Goal: Task Accomplishment & Management: Use online tool/utility

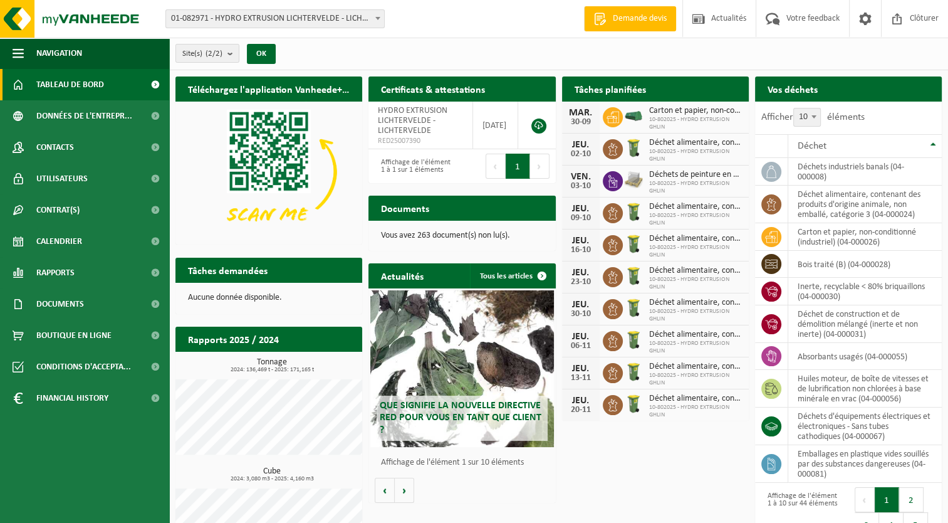
click at [89, 262] on link "Rapports" at bounding box center [84, 272] width 169 height 31
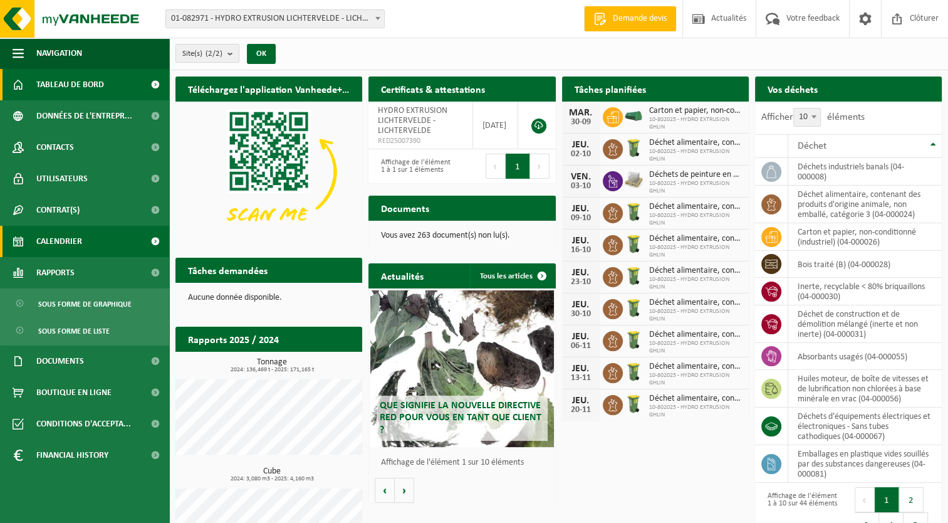
click at [89, 247] on link "Calendrier" at bounding box center [84, 241] width 169 height 31
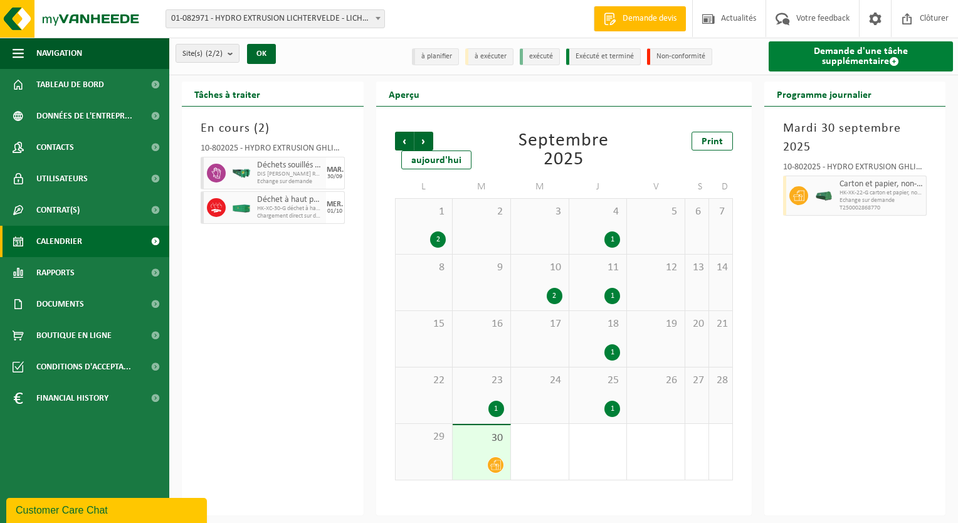
click at [817, 60] on link "Demande d'une tâche supplémentaire" at bounding box center [861, 56] width 185 height 30
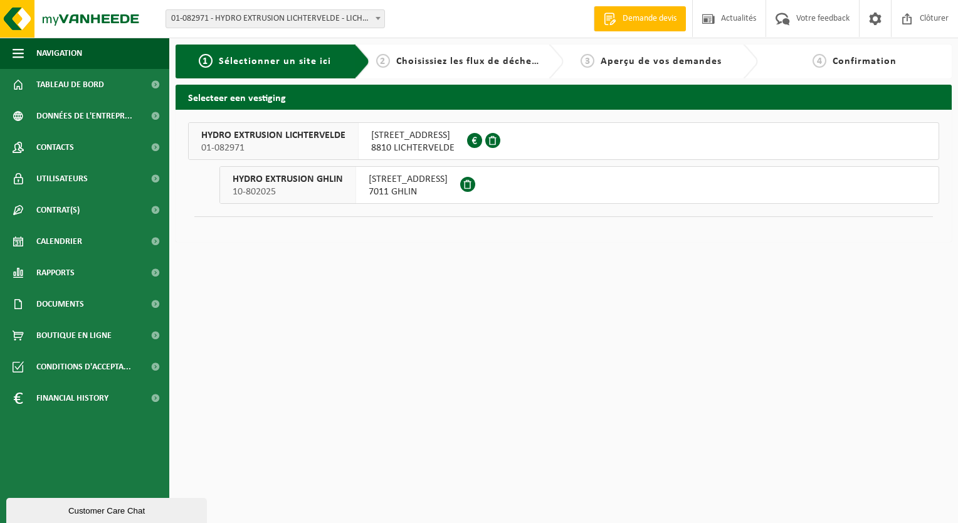
click at [579, 184] on button "HYDRO EXTRUSION GHLIN 10-802025 [STREET_ADDRESS]" at bounding box center [579, 185] width 720 height 38
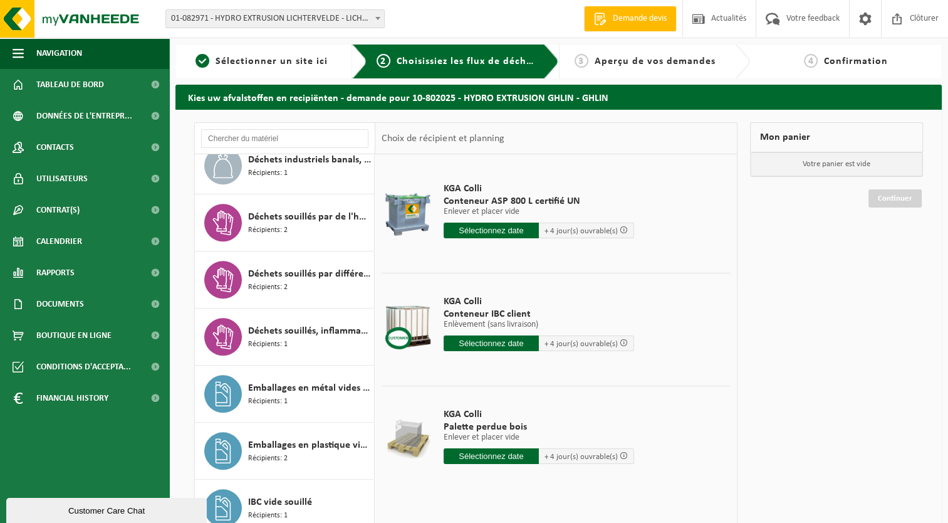
scroll to position [1346, 0]
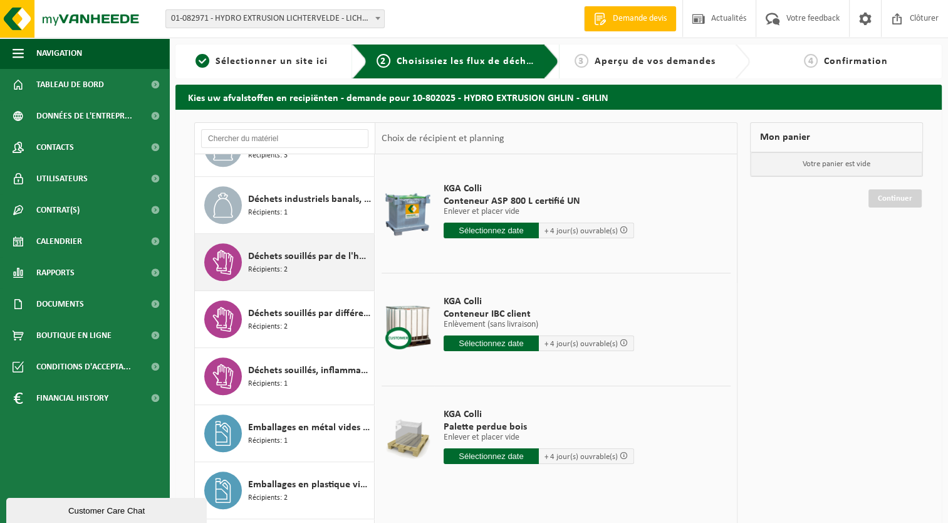
click at [287, 281] on div "Déchets souillés par de l'huile Récipients: 2" at bounding box center [285, 262] width 180 height 56
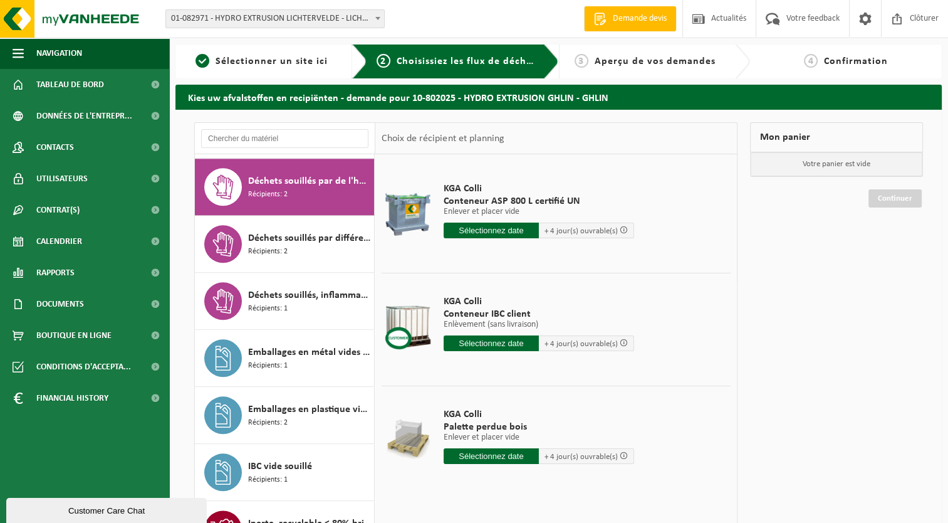
scroll to position [1423, 0]
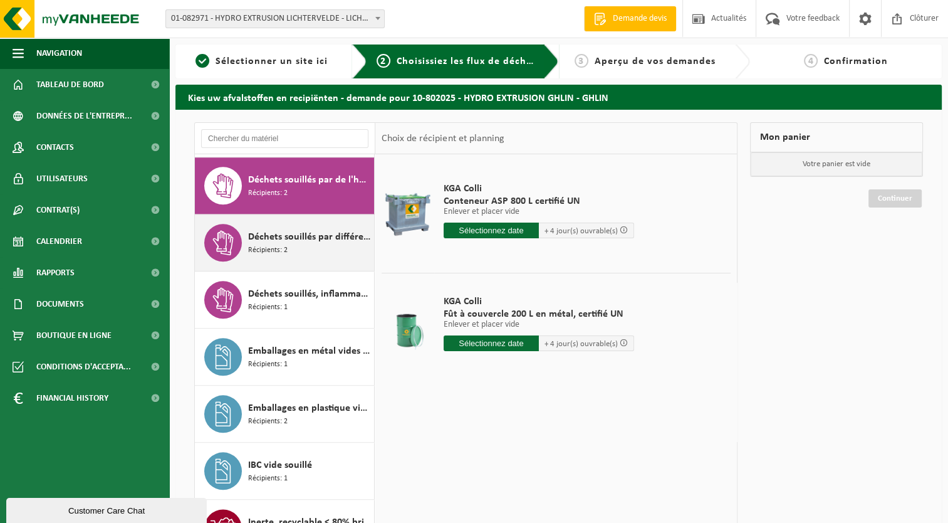
click at [292, 248] on div "Déchets souillés par différents déchets dangereux Récipients: 2" at bounding box center [309, 243] width 123 height 38
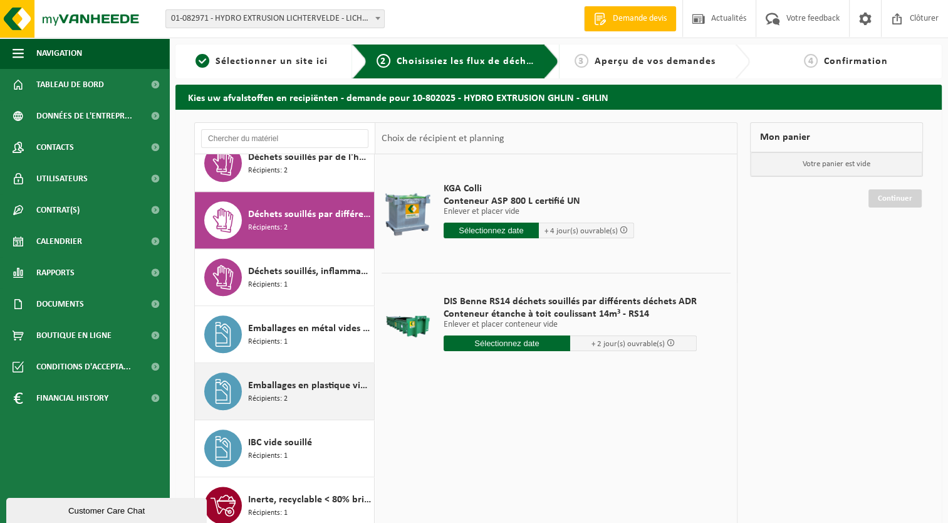
scroll to position [1417, 0]
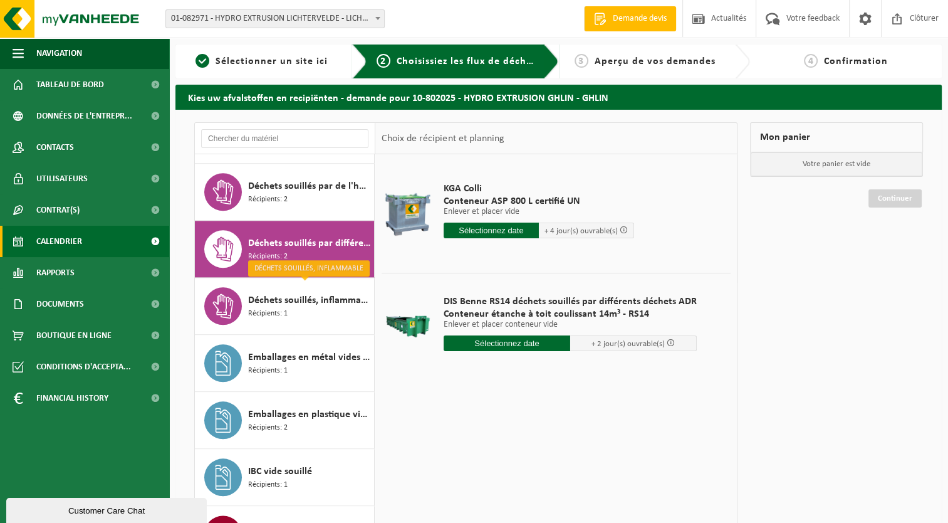
click at [117, 240] on link "Calendrier" at bounding box center [84, 241] width 169 height 31
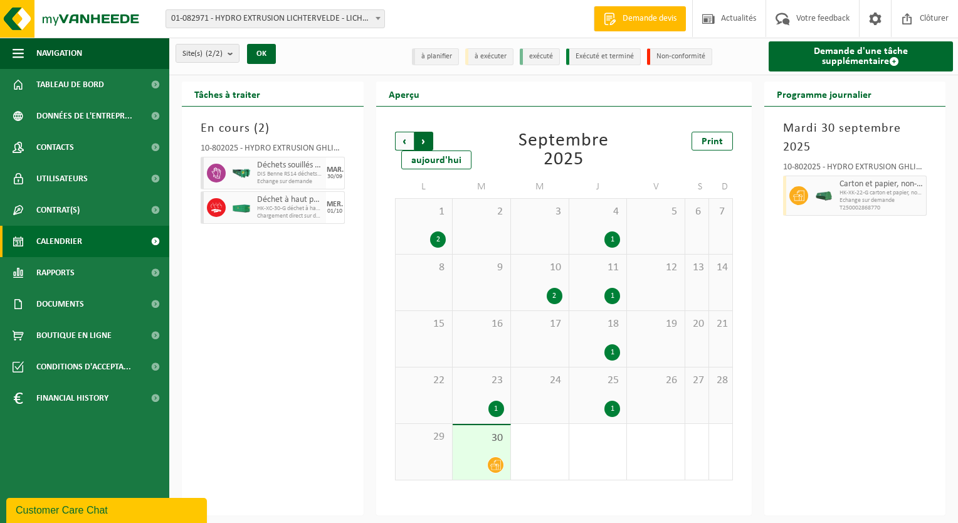
click at [409, 142] on span "Précédent" at bounding box center [404, 141] width 19 height 19
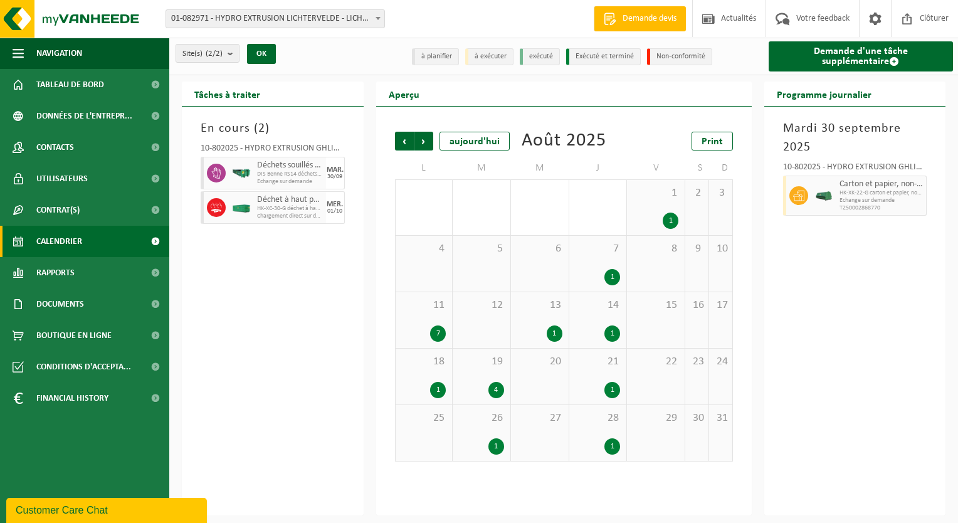
click at [409, 142] on span "Précédent" at bounding box center [404, 141] width 19 height 19
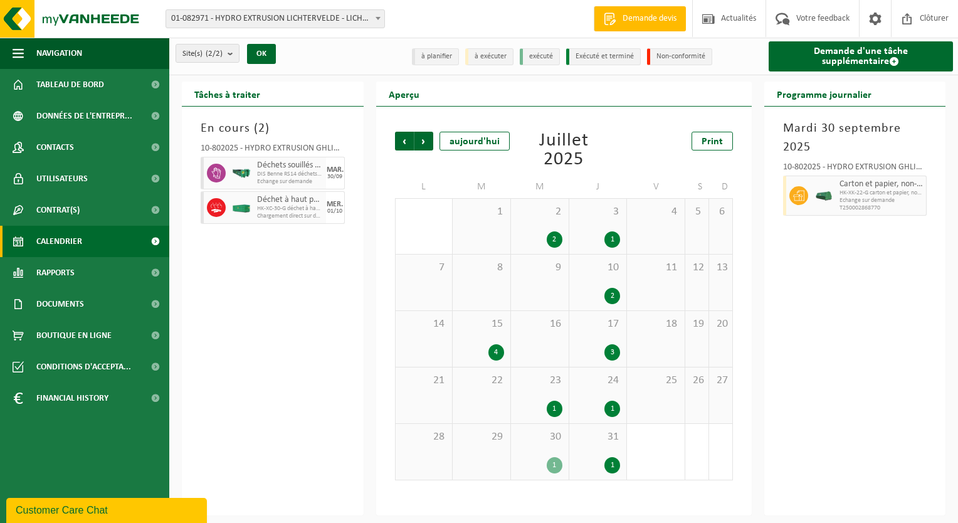
click at [611, 466] on div "1" at bounding box center [612, 465] width 16 height 16
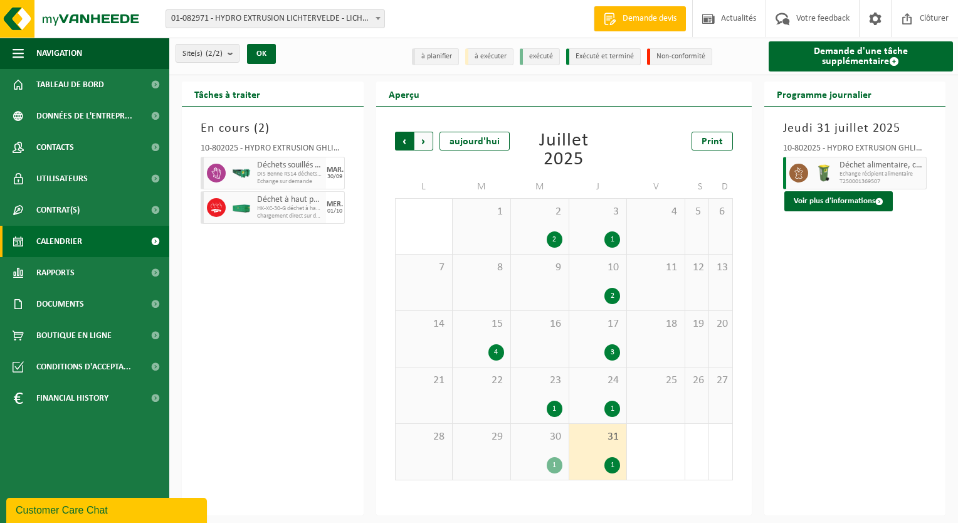
click at [430, 139] on span "Suivant" at bounding box center [423, 141] width 19 height 19
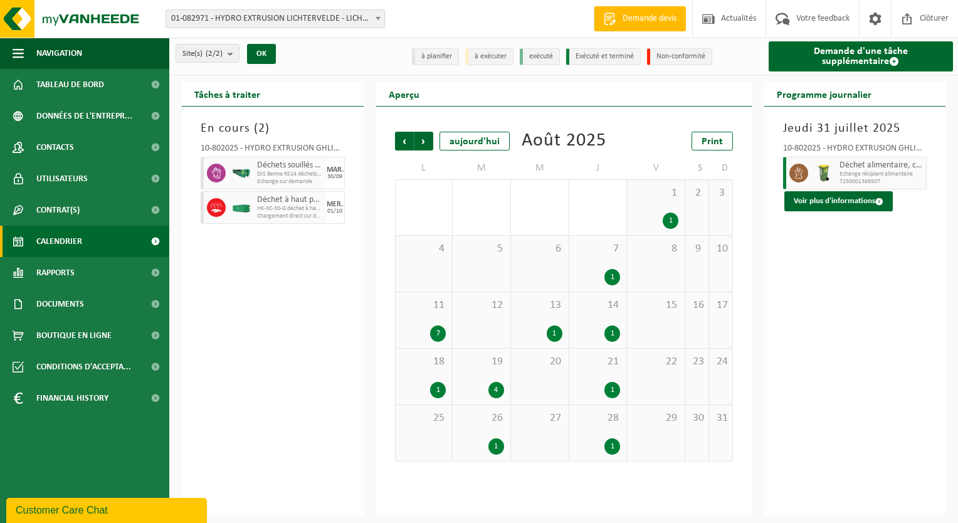
click at [672, 223] on div "1" at bounding box center [671, 221] width 16 height 16
click at [614, 276] on div "1" at bounding box center [612, 277] width 16 height 16
click at [436, 330] on div "7" at bounding box center [438, 333] width 16 height 16
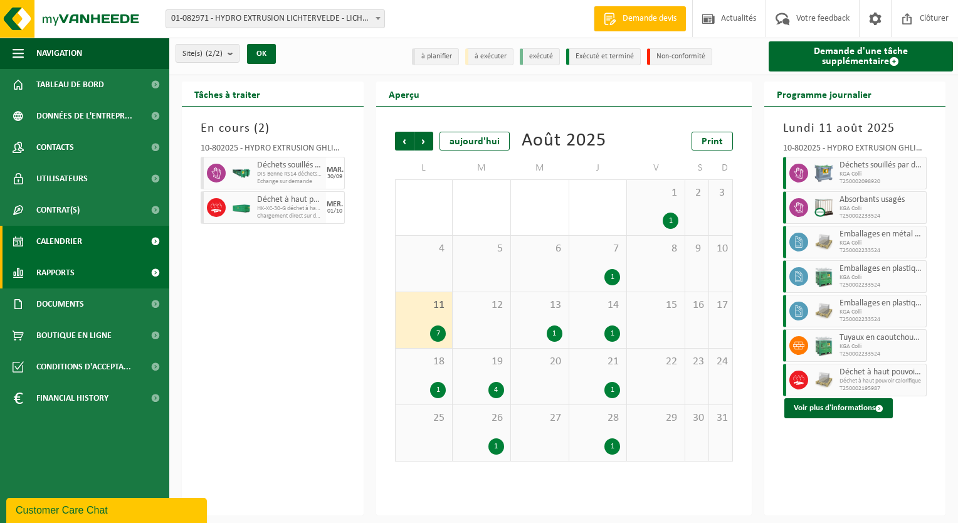
click at [98, 280] on link "Rapports" at bounding box center [84, 272] width 169 height 31
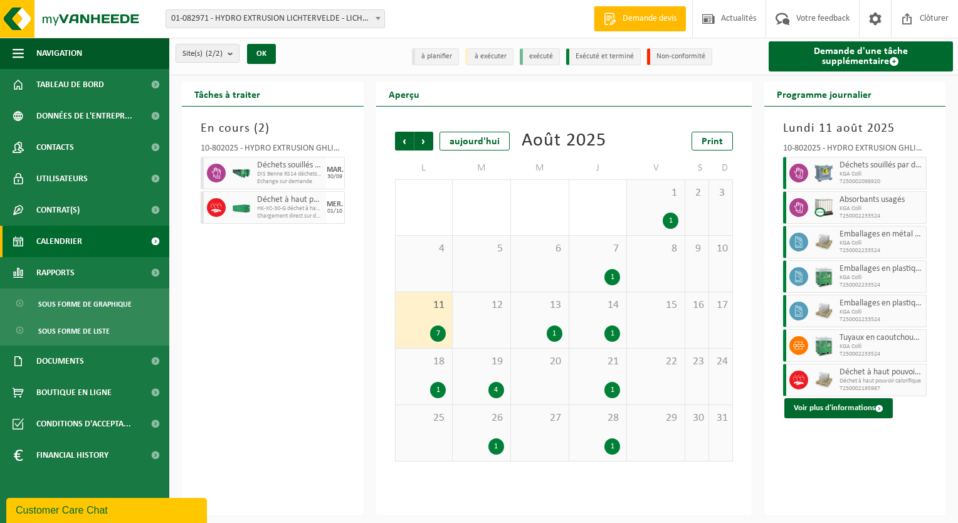
click at [113, 240] on link "Calendrier" at bounding box center [84, 241] width 169 height 31
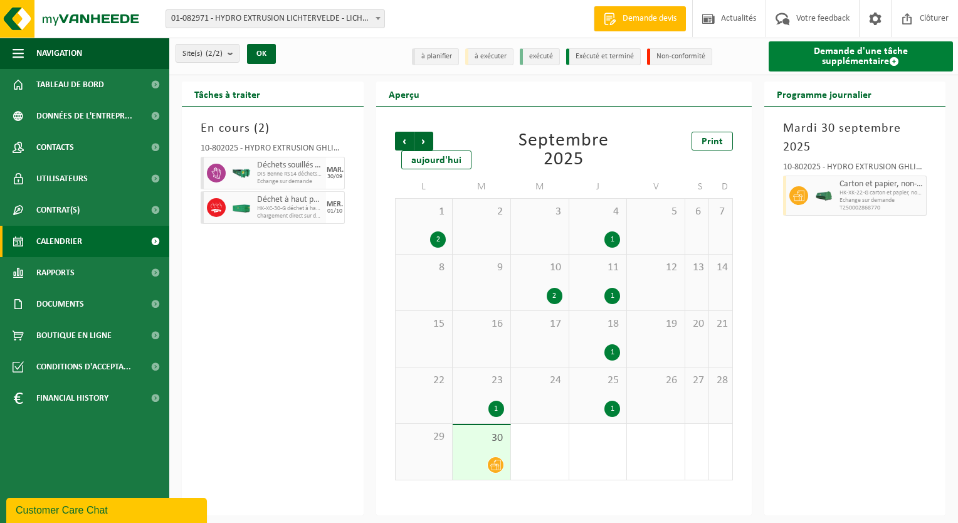
click at [880, 53] on link "Demande d'une tâche supplémentaire" at bounding box center [861, 56] width 185 height 30
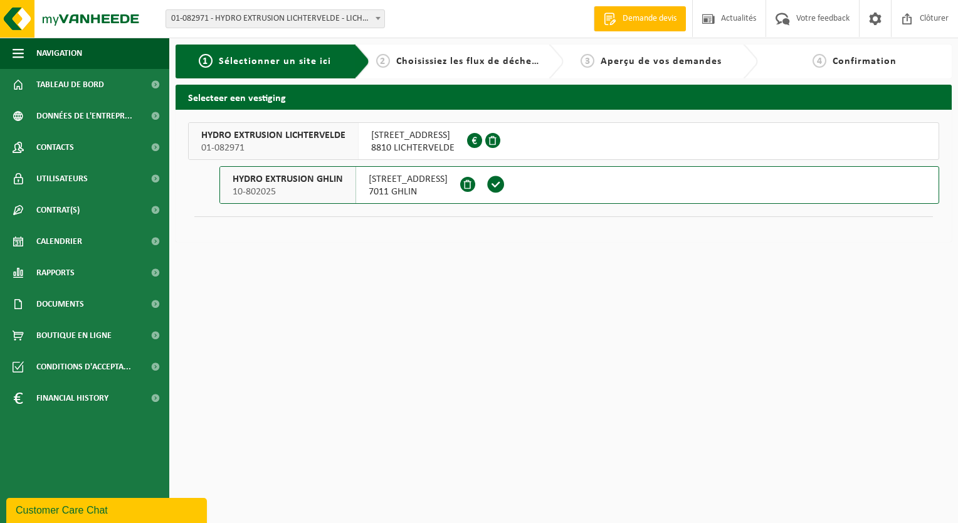
click at [660, 184] on button "HYDRO EXTRUSION GHLIN 10-802025 [STREET_ADDRESS]" at bounding box center [579, 185] width 720 height 38
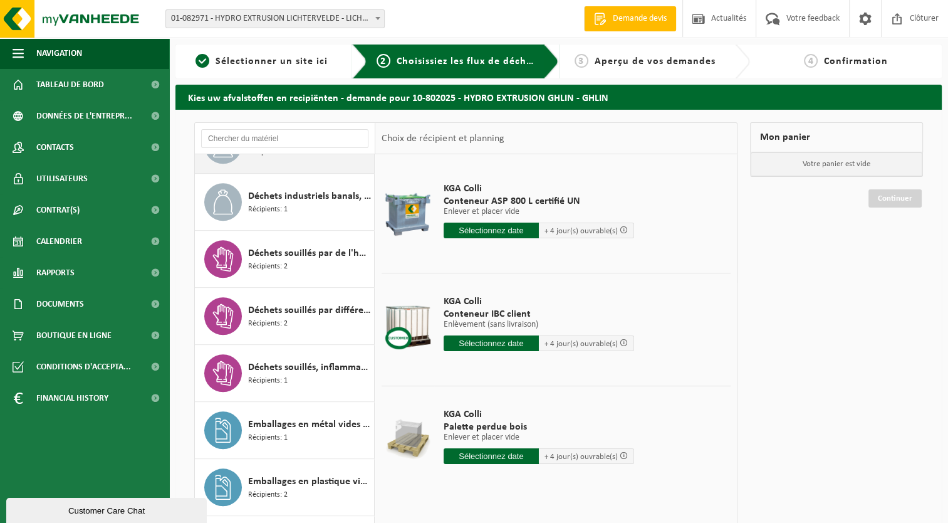
scroll to position [1379, 0]
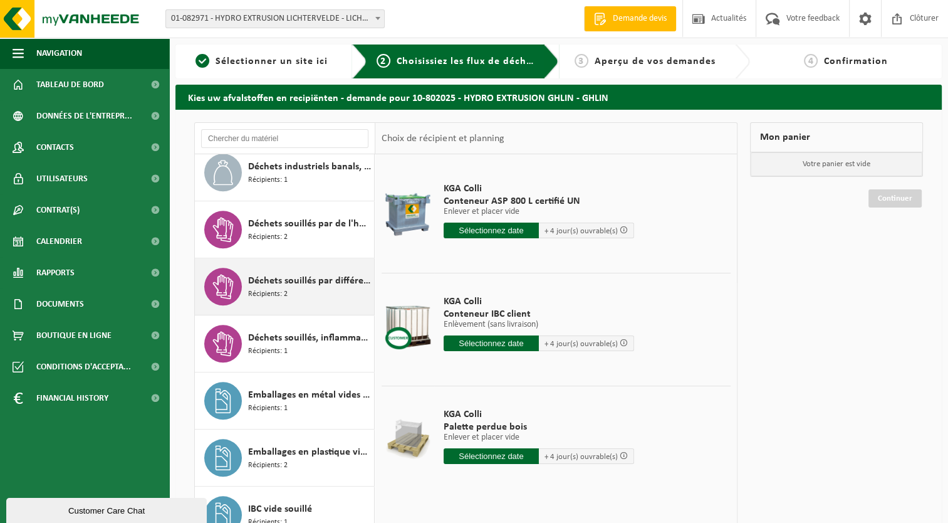
click at [326, 290] on div "Déchets souillés par différents déchets dangereux Récipients: 2" at bounding box center [309, 287] width 123 height 38
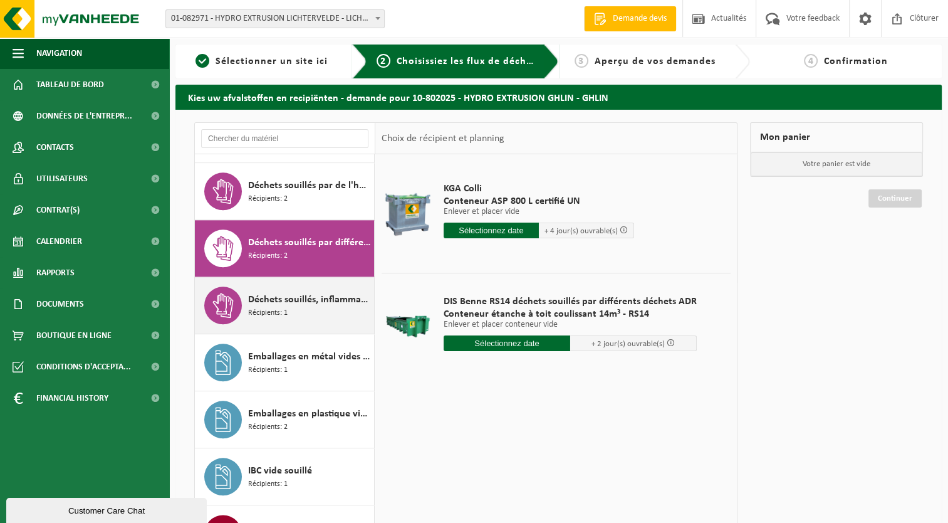
scroll to position [1417, 0]
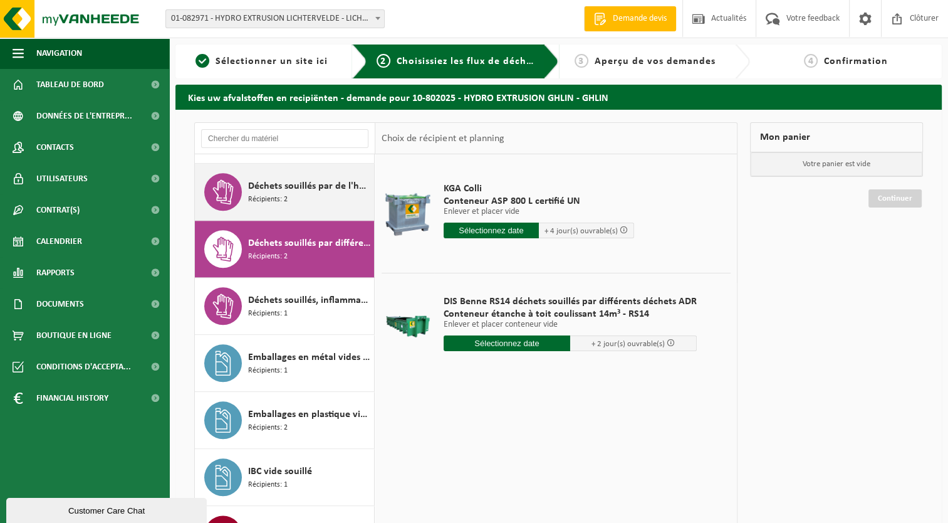
click at [307, 191] on div "Déchets souillés par de l'huile Récipients: 2" at bounding box center [309, 192] width 123 height 38
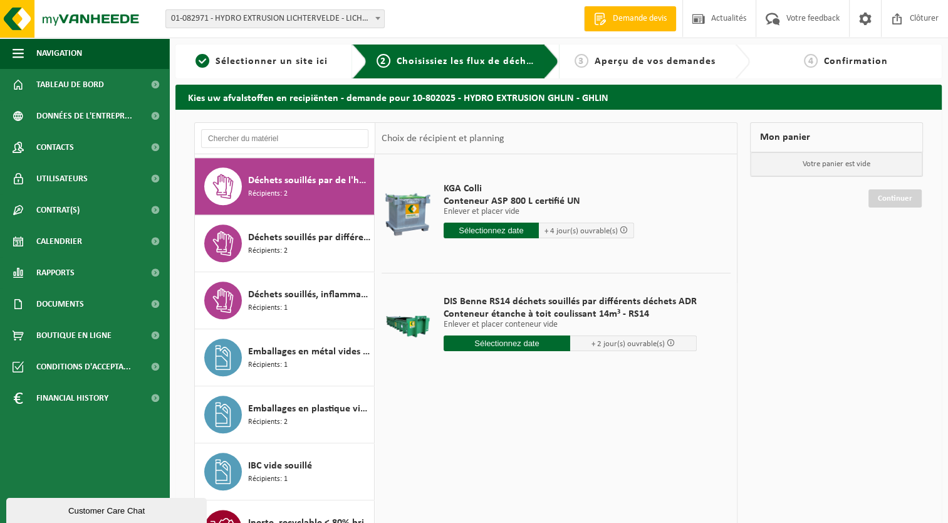
scroll to position [1423, 0]
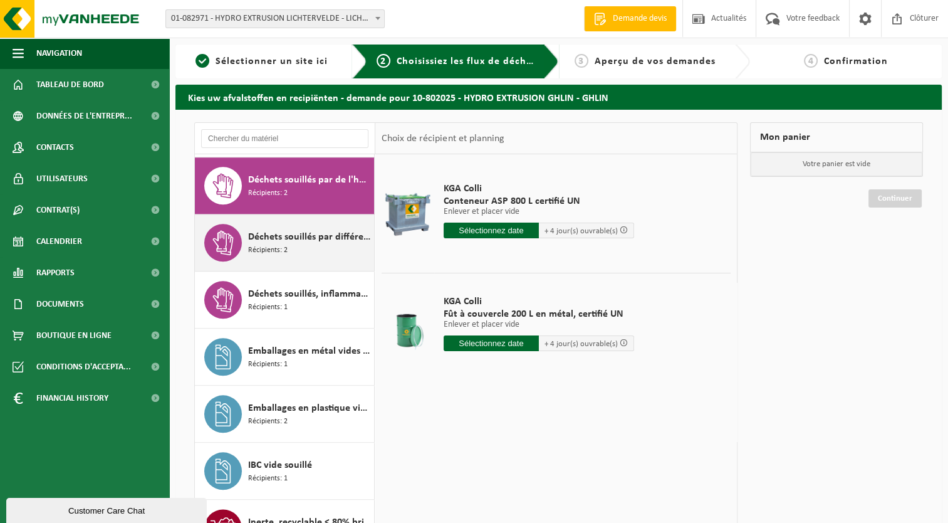
click at [283, 244] on span "Récipients: 2" at bounding box center [267, 250] width 39 height 12
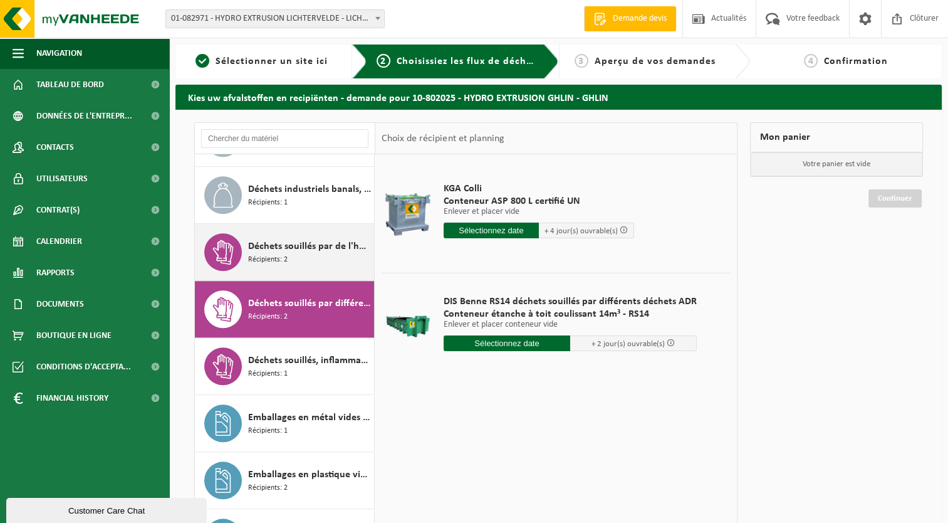
scroll to position [1354, 0]
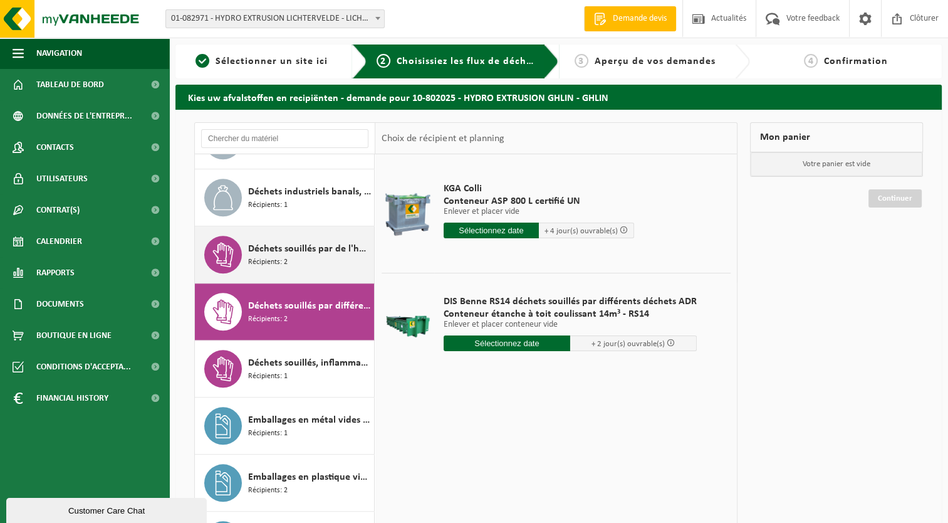
click at [325, 256] on div "Déchets souillés par de l'huile Récipients: 2" at bounding box center [309, 255] width 123 height 38
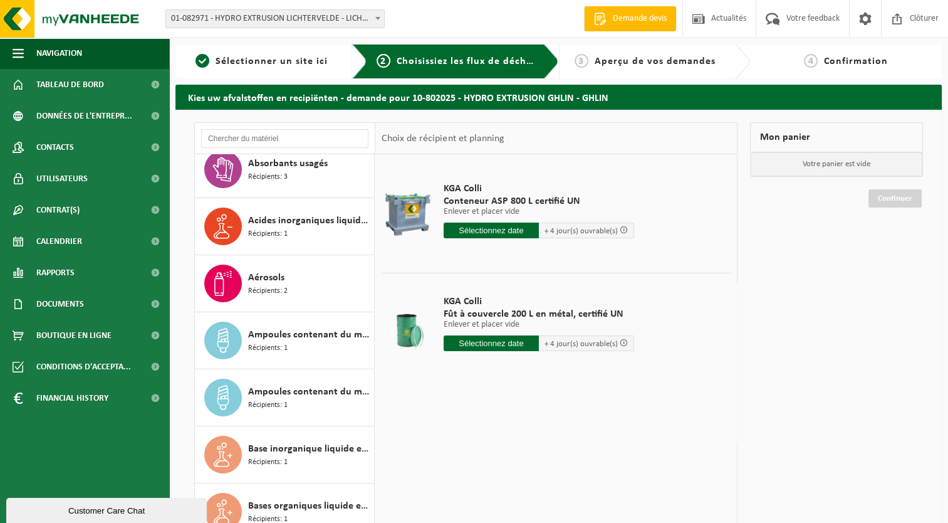
scroll to position [0, 0]
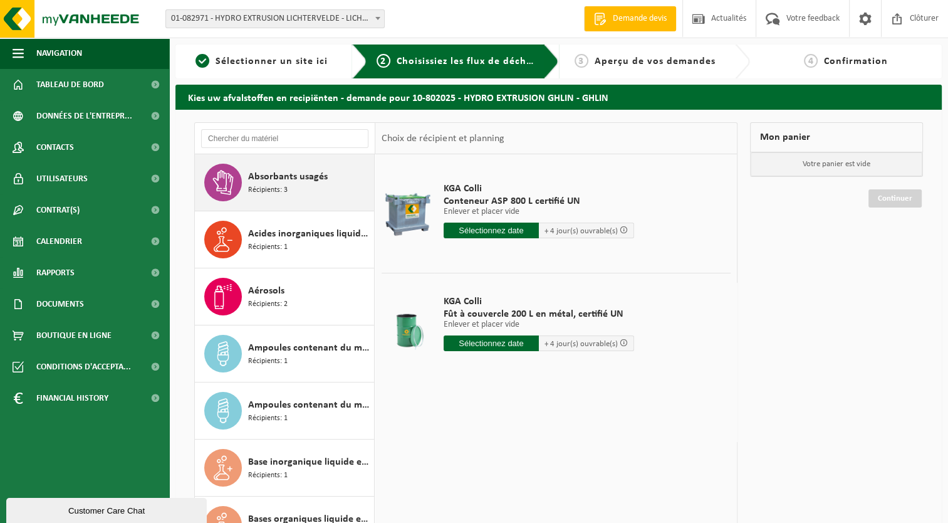
click at [302, 179] on span "Absorbants usagés" at bounding box center [288, 176] width 80 height 15
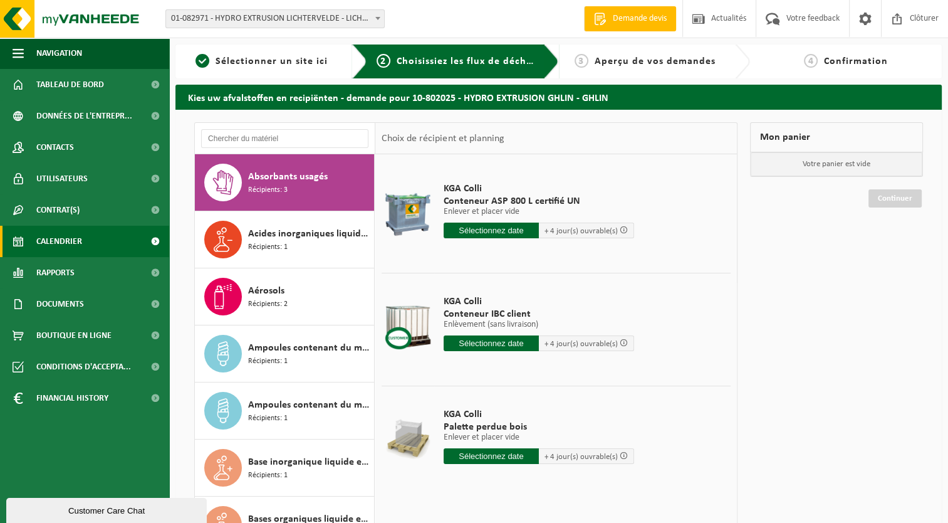
click at [75, 243] on span "Calendrier" at bounding box center [59, 241] width 46 height 31
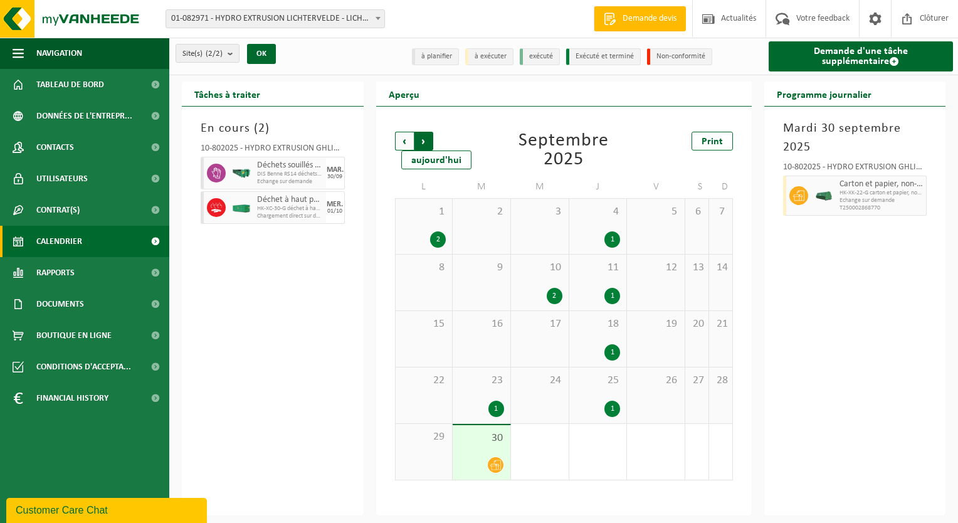
click at [398, 142] on span "Précédent" at bounding box center [404, 141] width 19 height 19
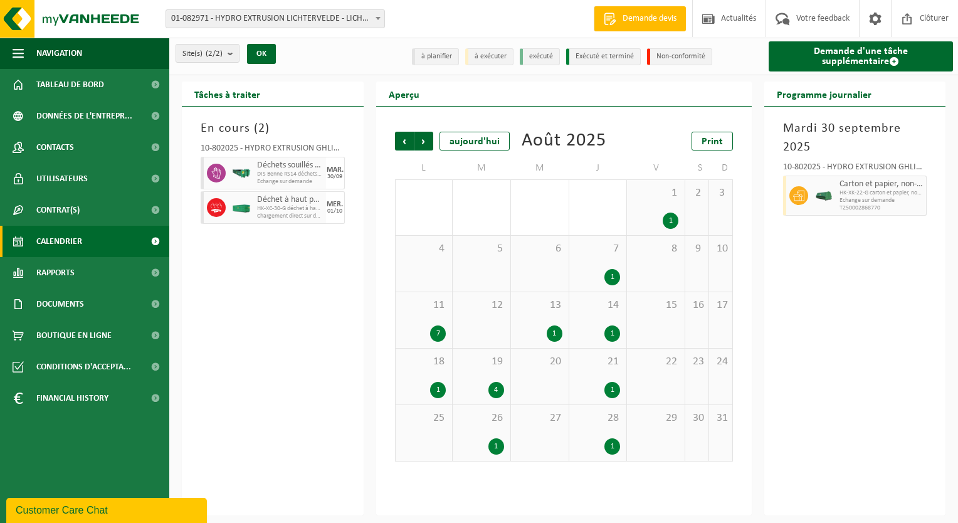
click at [304, 180] on span "Echange sur demande" at bounding box center [290, 182] width 66 height 8
click at [285, 174] on span "DIS Benne RS14 déchets souillés par différents déchets ADR" at bounding box center [290, 175] width 66 height 8
click at [291, 125] on h3 "En cours ( 2 )" at bounding box center [273, 128] width 144 height 19
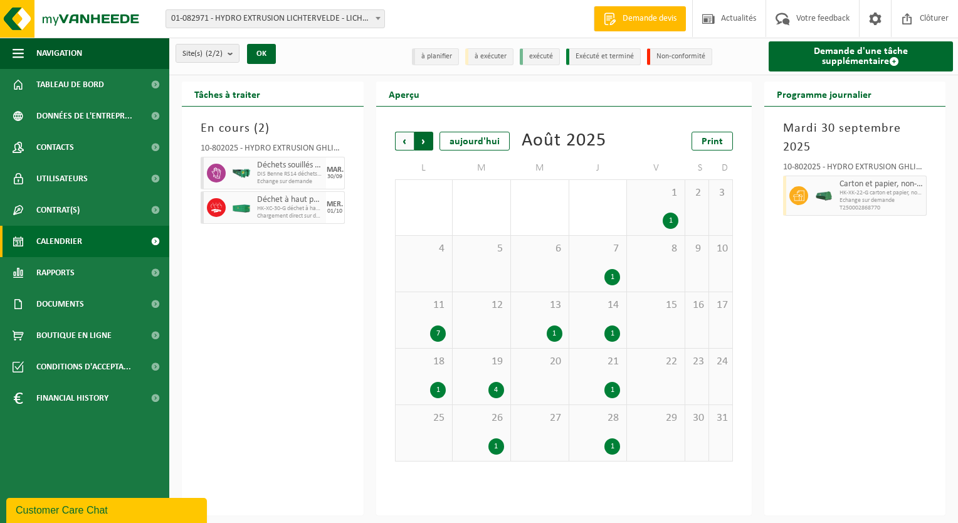
click at [405, 139] on span "Précédent" at bounding box center [404, 141] width 19 height 19
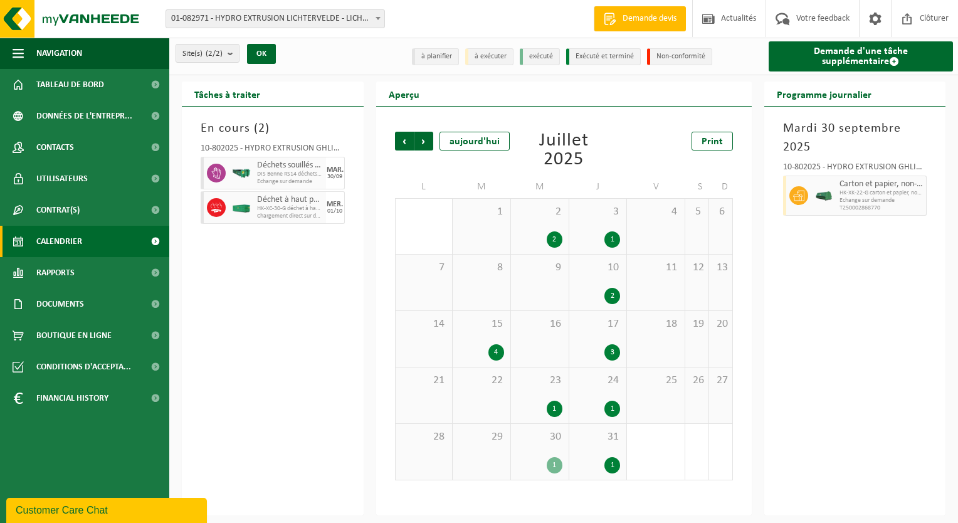
click at [333, 169] on div "MAR." at bounding box center [335, 170] width 17 height 8
click at [318, 174] on span "DIS Benne RS14 déchets souillés par différents déchets ADR" at bounding box center [290, 175] width 66 height 8
click at [420, 145] on span "Suivant" at bounding box center [423, 141] width 19 height 19
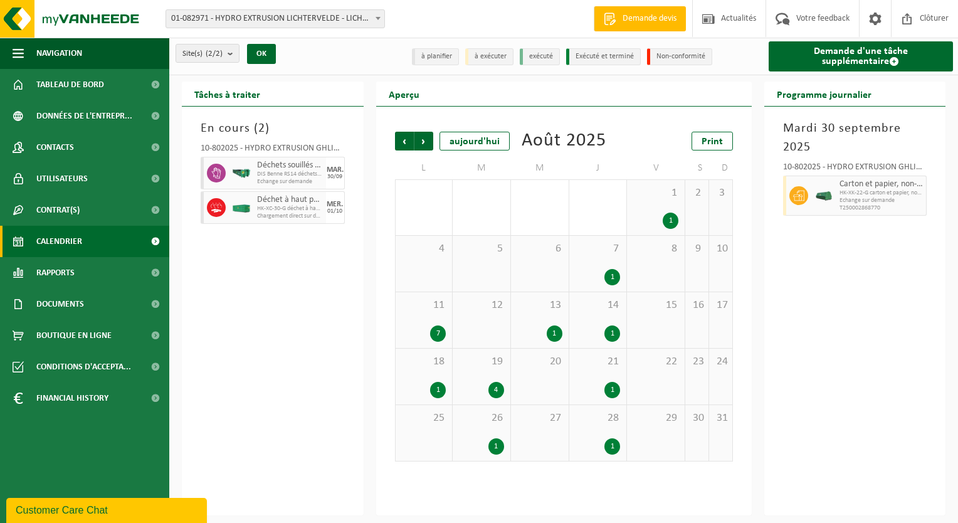
click at [420, 145] on span "Suivant" at bounding box center [423, 141] width 19 height 19
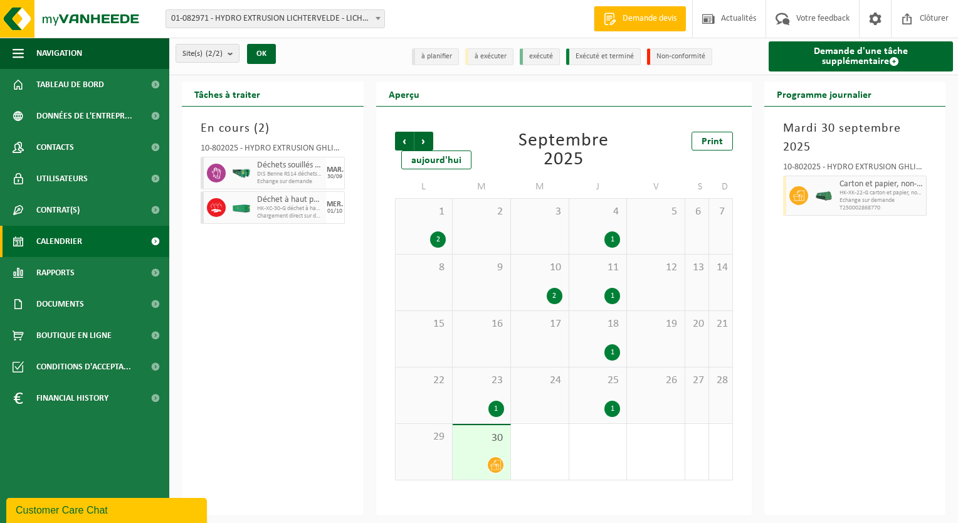
click at [496, 468] on icon at bounding box center [495, 464] width 11 height 11
click at [417, 144] on span "Suivant" at bounding box center [423, 141] width 19 height 19
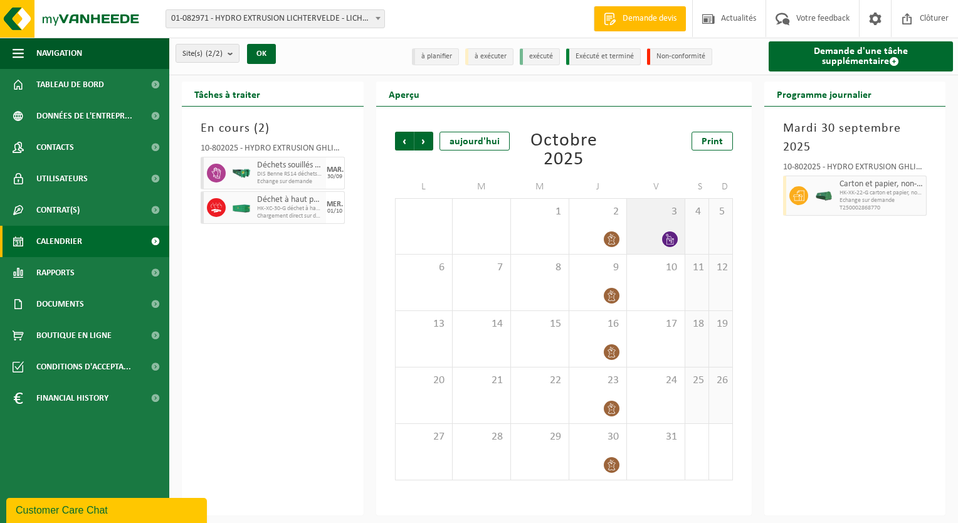
click at [668, 242] on icon at bounding box center [669, 239] width 11 height 11
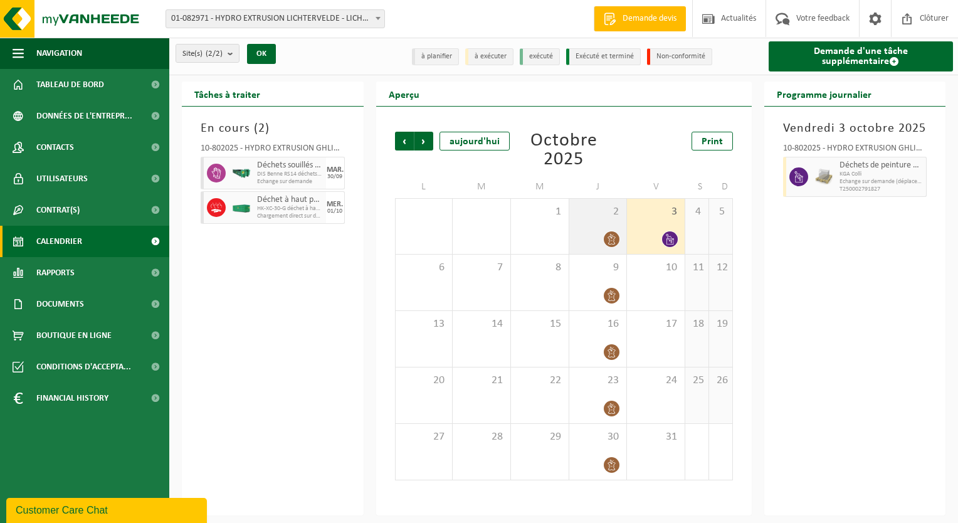
click at [610, 244] on icon at bounding box center [611, 239] width 11 height 11
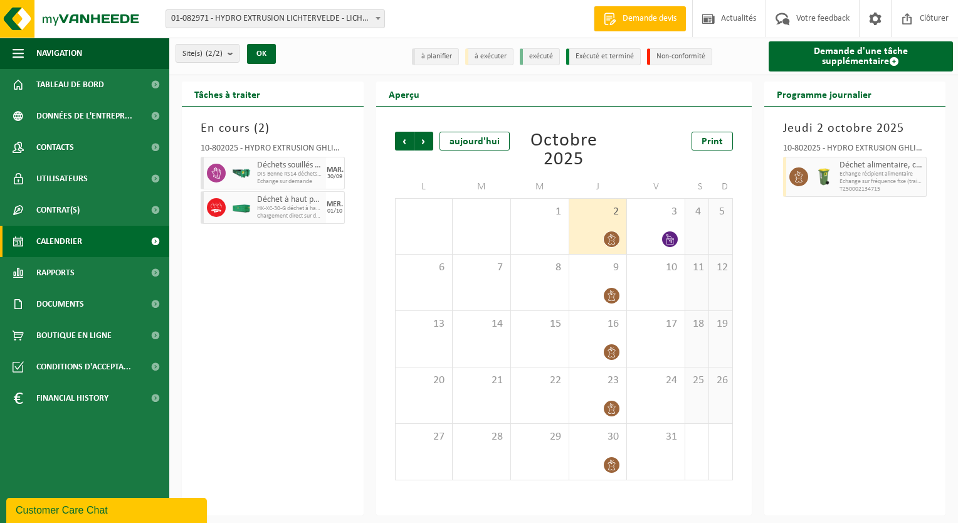
click at [268, 178] on span "DIS Benne RS14 déchets souillés par différents déchets ADR" at bounding box center [290, 175] width 66 height 8
click at [397, 142] on span "Précédent" at bounding box center [404, 141] width 19 height 19
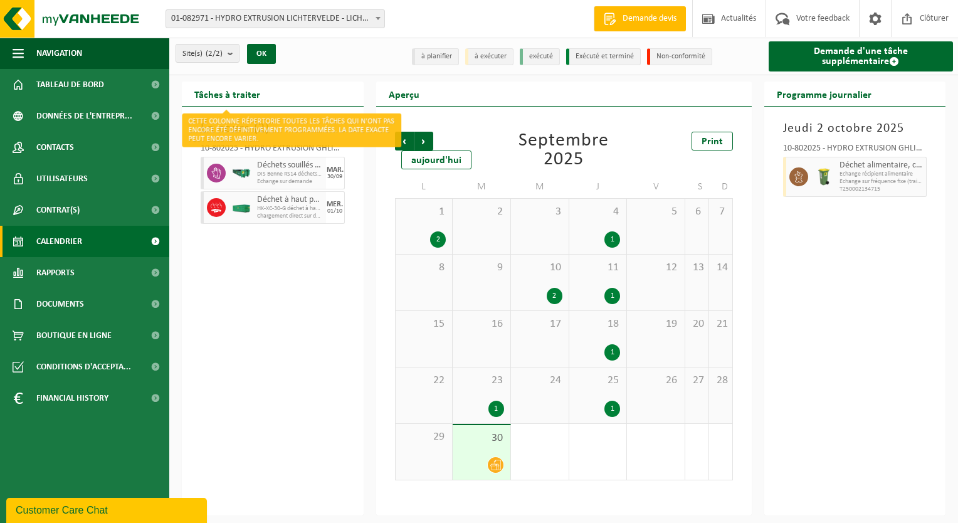
click at [254, 89] on h2 "Tâches à traiter" at bounding box center [227, 93] width 91 height 24
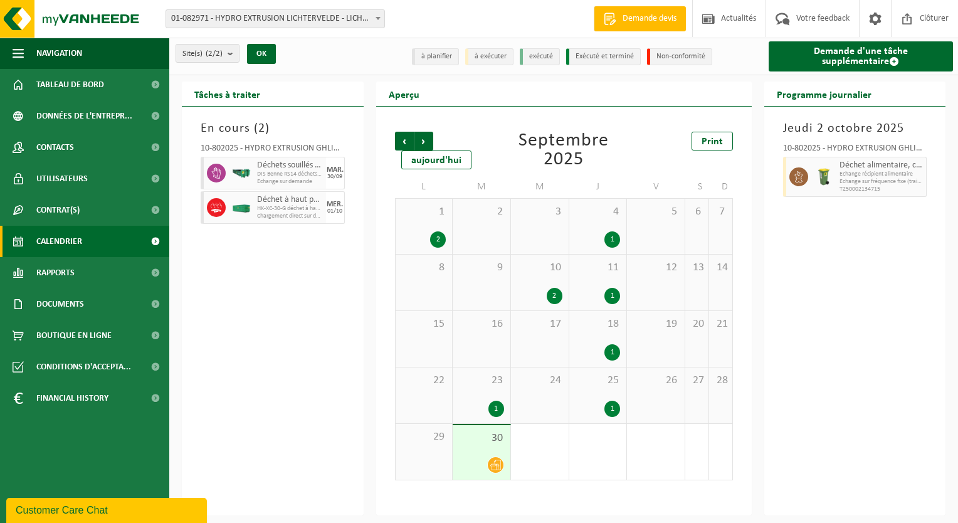
click at [226, 171] on div at bounding box center [215, 173] width 28 height 33
click at [265, 171] on span "Déchets souillés par différents déchets dangereux" at bounding box center [290, 165] width 66 height 10
drag, startPoint x: 265, startPoint y: 171, endPoint x: 259, endPoint y: 139, distance: 31.8
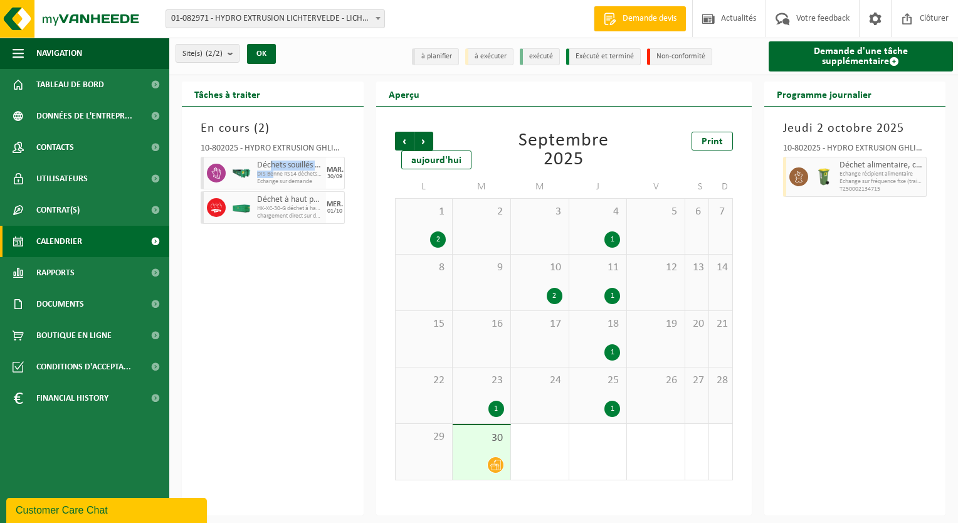
click at [259, 139] on div "10-802025 - HYDRO EXTRUSION GHLIN - GHLIN Déchets souillés par différents déche…" at bounding box center [272, 182] width 157 height 88
drag, startPoint x: 259, startPoint y: 139, endPoint x: 246, endPoint y: 115, distance: 27.5
click at [246, 115] on div "En cours ( 2 ) 10-802025 - HYDRO EXTRUSION GHLIN - GHLIN Déchets souillés par d…" at bounding box center [273, 311] width 182 height 409
drag, startPoint x: 246, startPoint y: 115, endPoint x: 239, endPoint y: 94, distance: 21.8
click at [239, 94] on h2 "Tâches à traiter" at bounding box center [227, 93] width 91 height 24
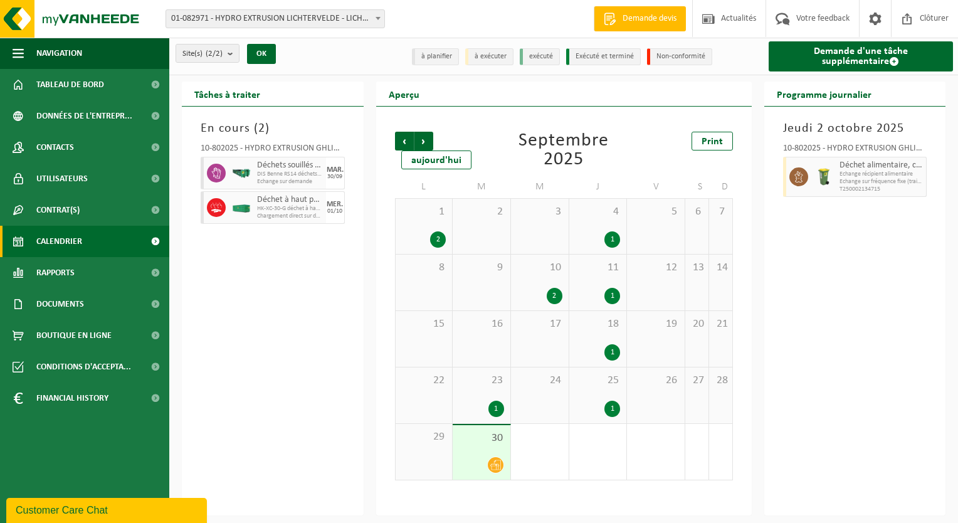
click at [888, 227] on div "Jeudi 2 octobre 2025 10-802025 - HYDRO EXTRUSION GHLIN - GHLIN Déchet alimentai…" at bounding box center [855, 311] width 182 height 409
click at [426, 142] on span "Suivant" at bounding box center [423, 141] width 19 height 19
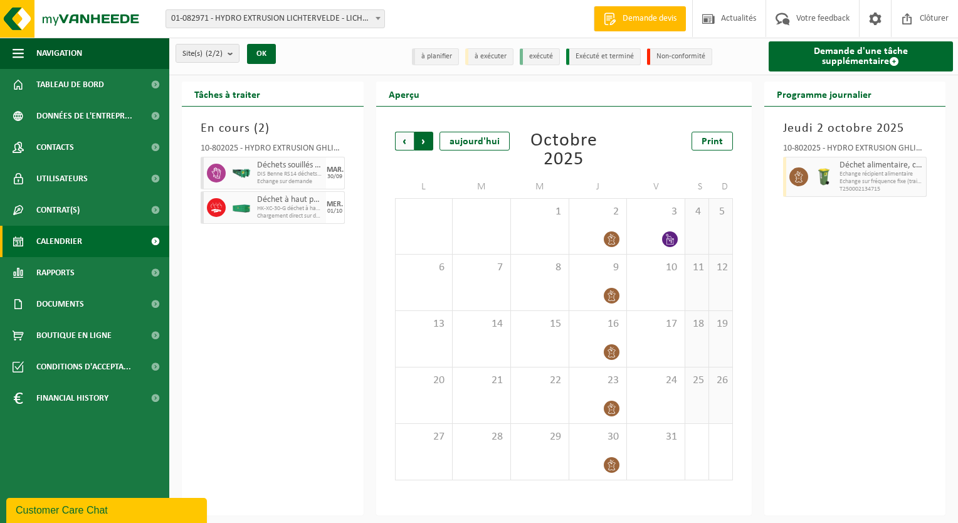
click at [409, 141] on span "Précédent" at bounding box center [404, 141] width 19 height 19
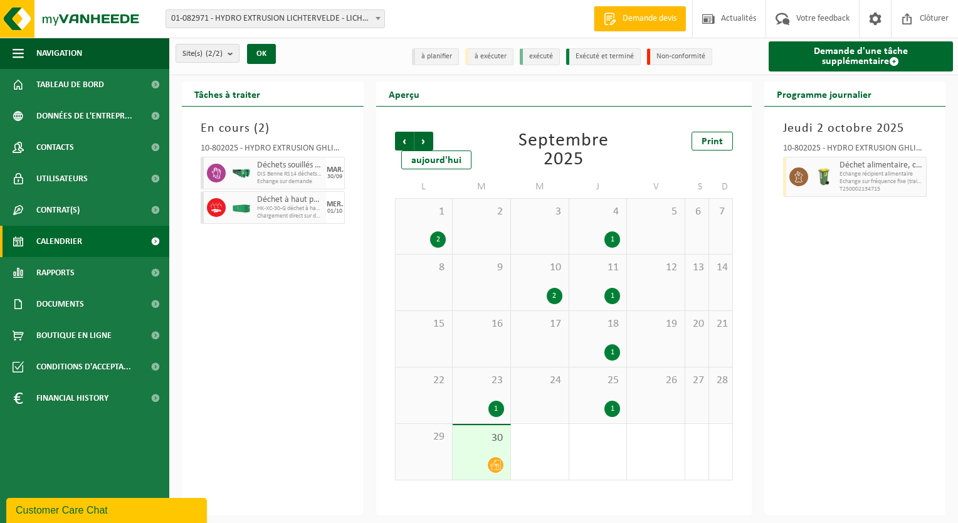
click at [409, 141] on span "Précédent" at bounding box center [404, 141] width 19 height 19
